Goal: Transaction & Acquisition: Book appointment/travel/reservation

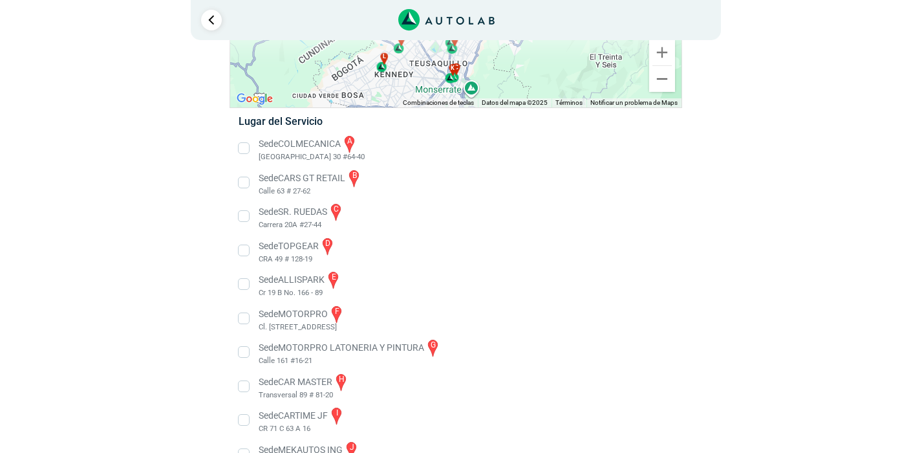
scroll to position [158, 0]
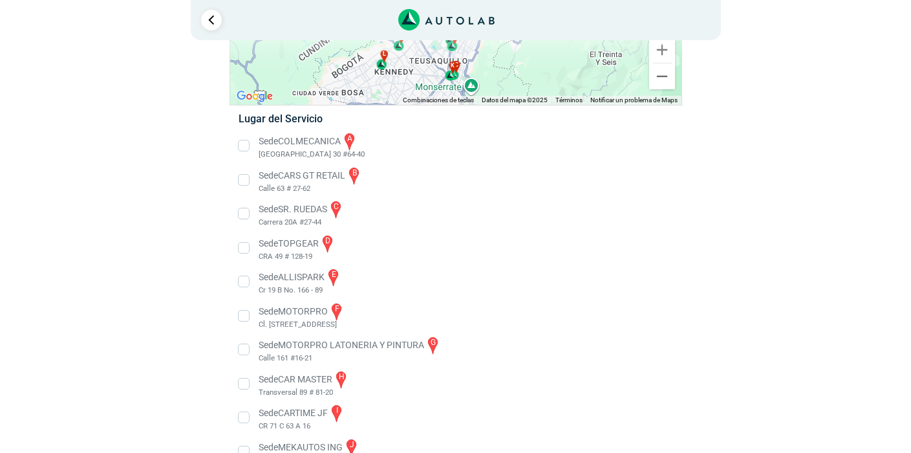
click at [242, 249] on li "Sede TOPGEAR d CRA 49 # 128-19" at bounding box center [455, 247] width 453 height 29
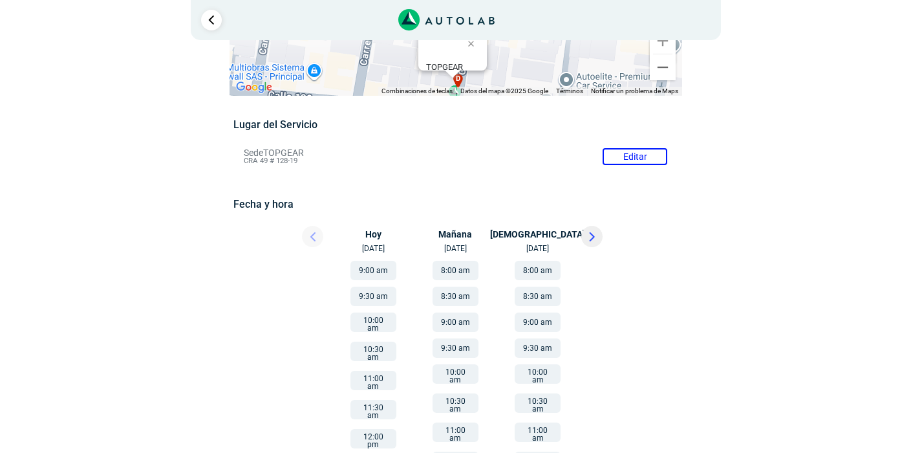
scroll to position [98, 0]
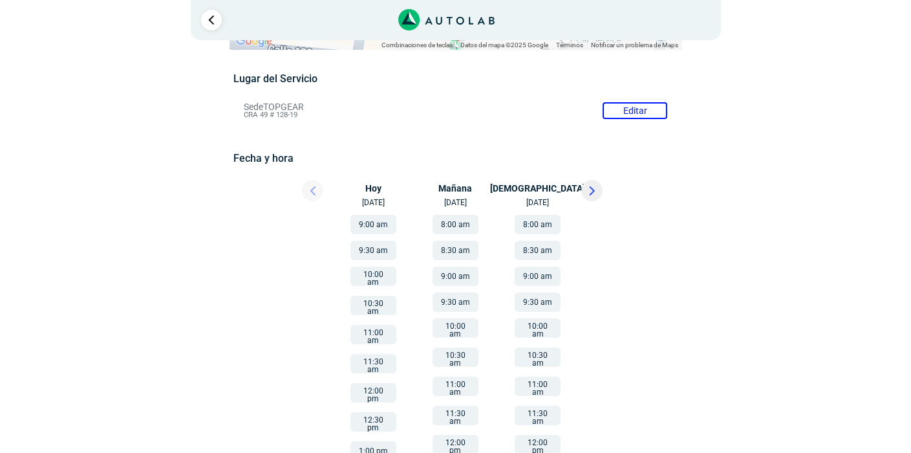
click at [589, 194] on icon at bounding box center [592, 190] width 6 height 9
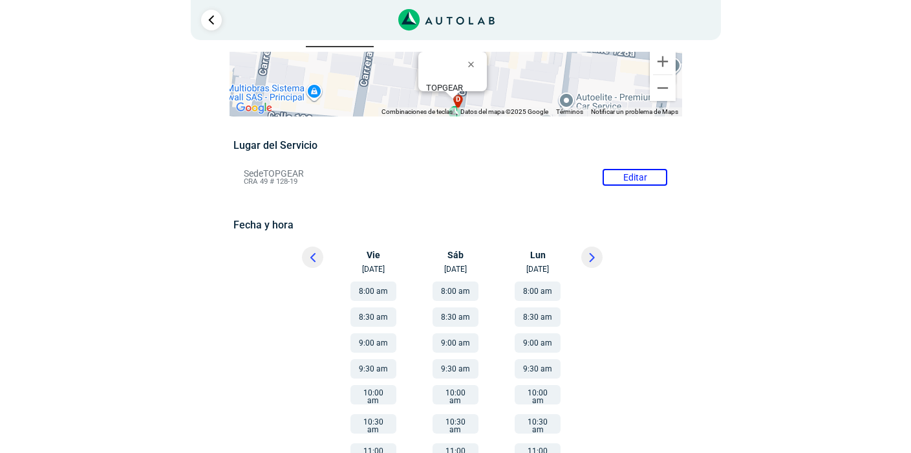
scroll to position [91, 0]
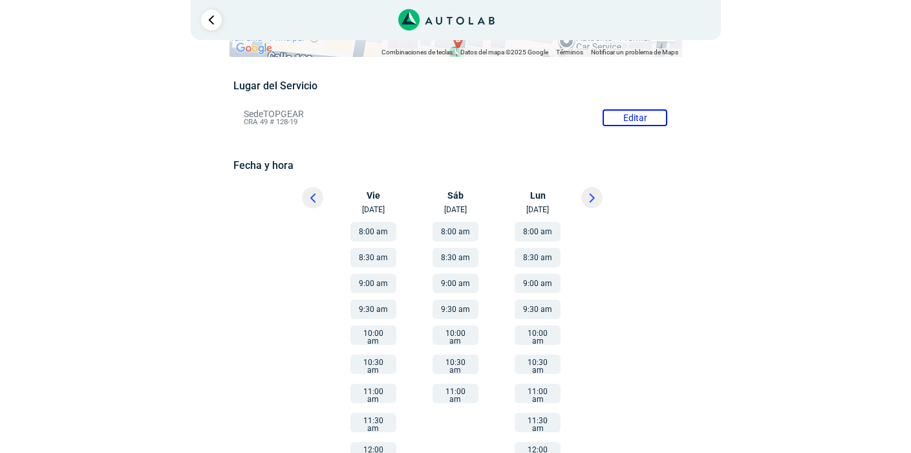
click at [460, 261] on button "8:30 am" at bounding box center [455, 257] width 46 height 19
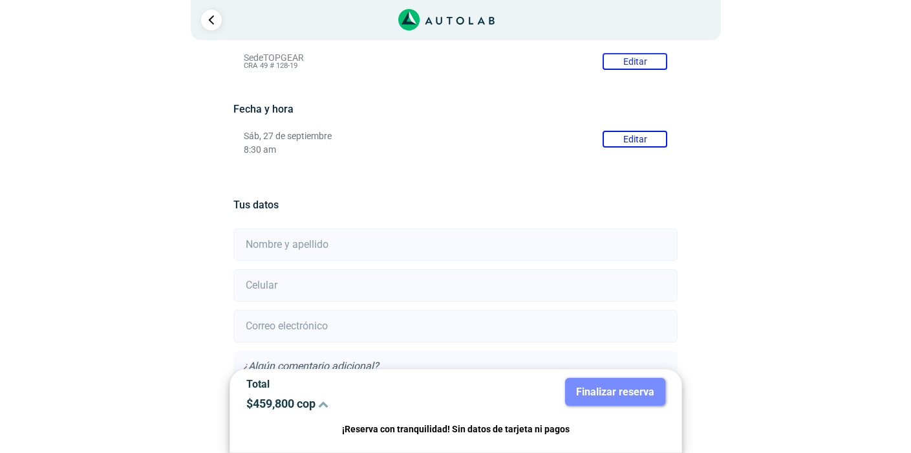
scroll to position [250, 0]
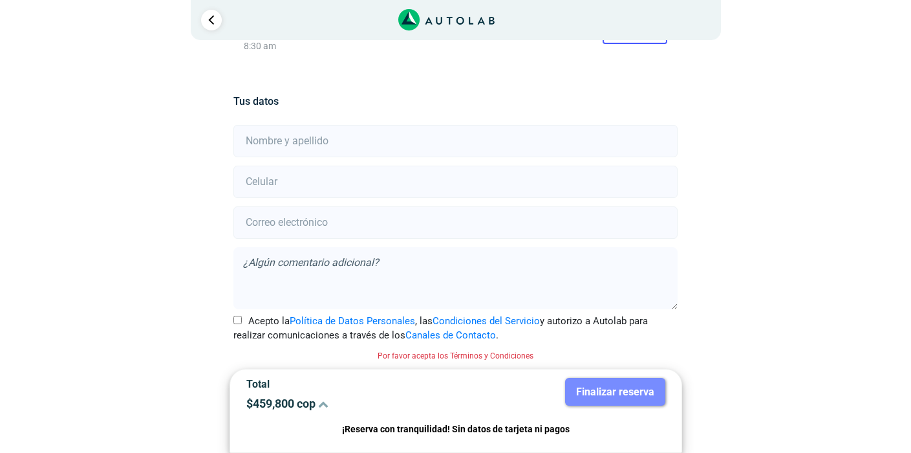
click at [304, 146] on input "text" at bounding box center [455, 141] width 444 height 32
type input "[PERSON_NAME]"
type input "3108194135"
type input "[EMAIL_ADDRESS][DOMAIN_NAME]"
click at [237, 320] on input "Acepto la Política de Datos Personales , las Condiciones del Servicio y autoriz…" at bounding box center [237, 319] width 8 height 8
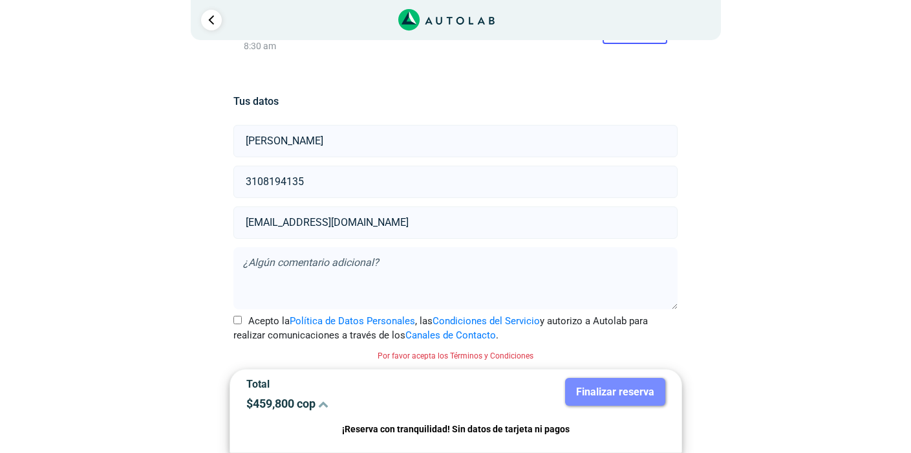
checkbox input "true"
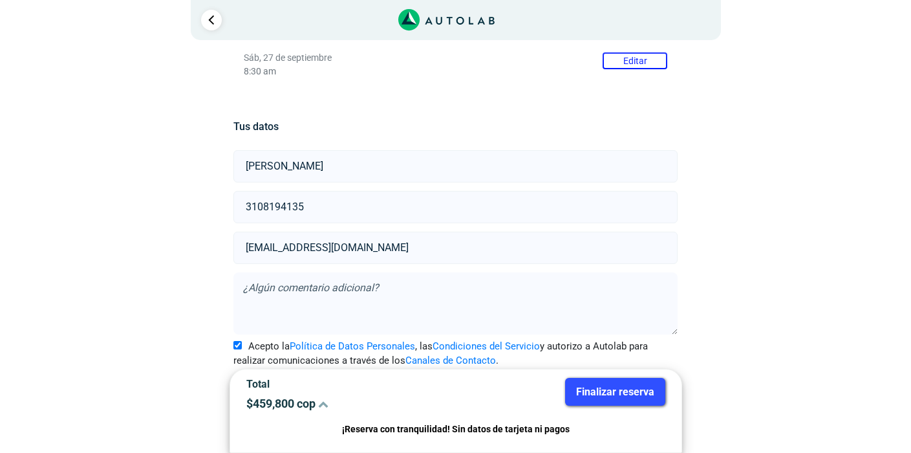
scroll to position [233, 0]
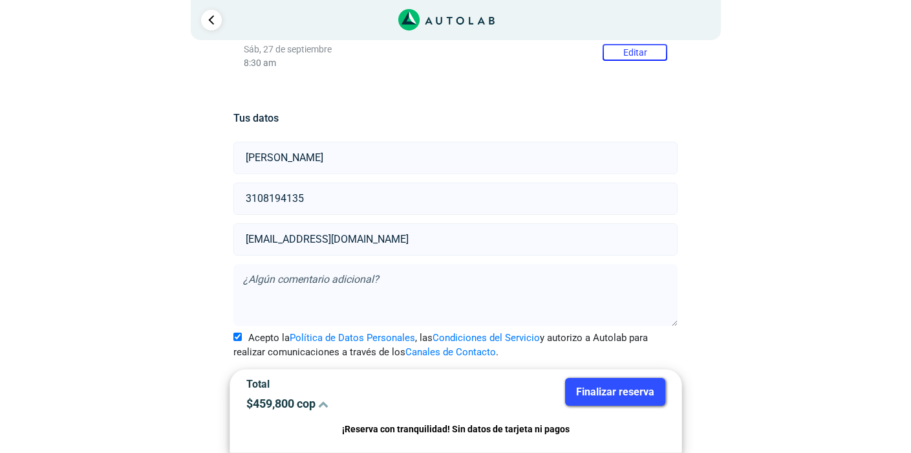
click at [619, 391] on button "Finalizar reserva" at bounding box center [615, 392] width 100 height 28
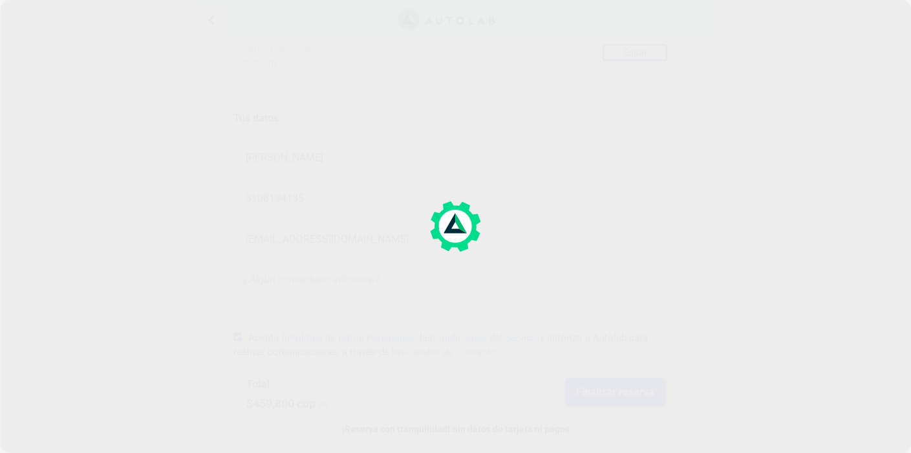
scroll to position [0, 0]
